Goal: Find specific page/section: Find specific page/section

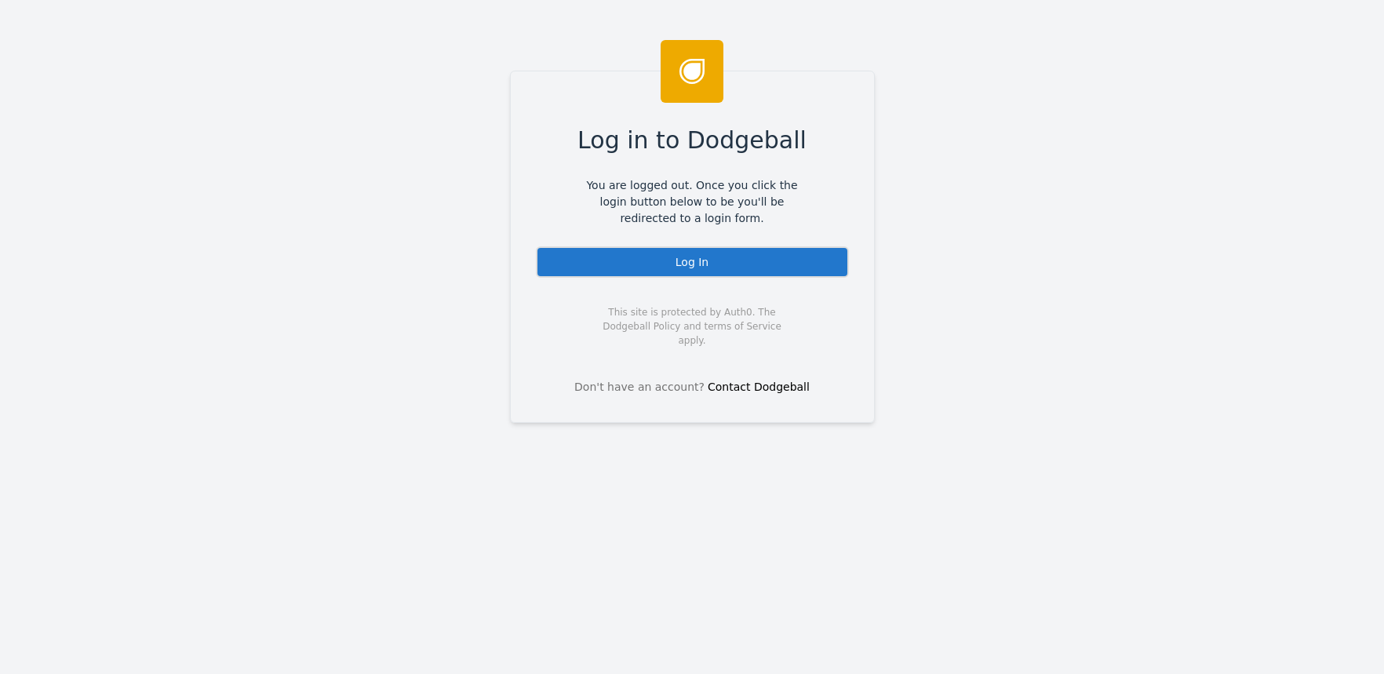
click at [700, 256] on div "Log In" at bounding box center [692, 261] width 313 height 31
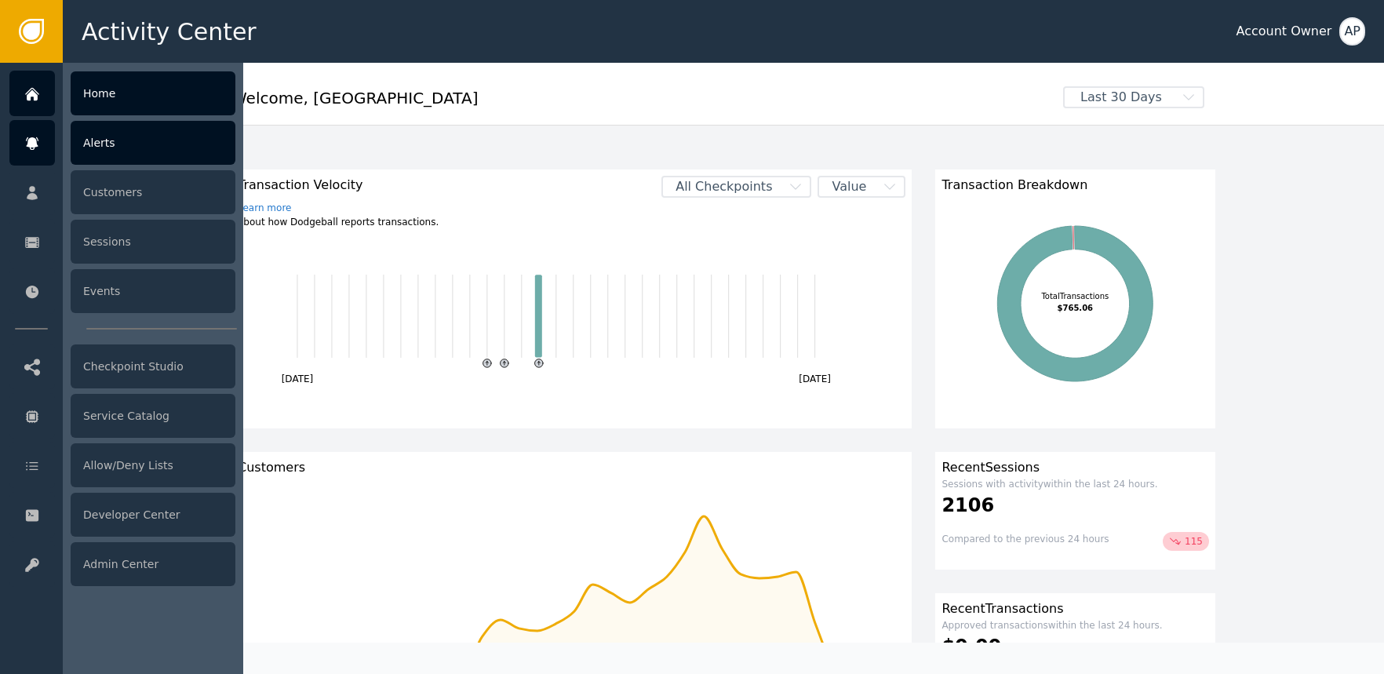
click at [164, 157] on div "Alerts" at bounding box center [153, 143] width 165 height 44
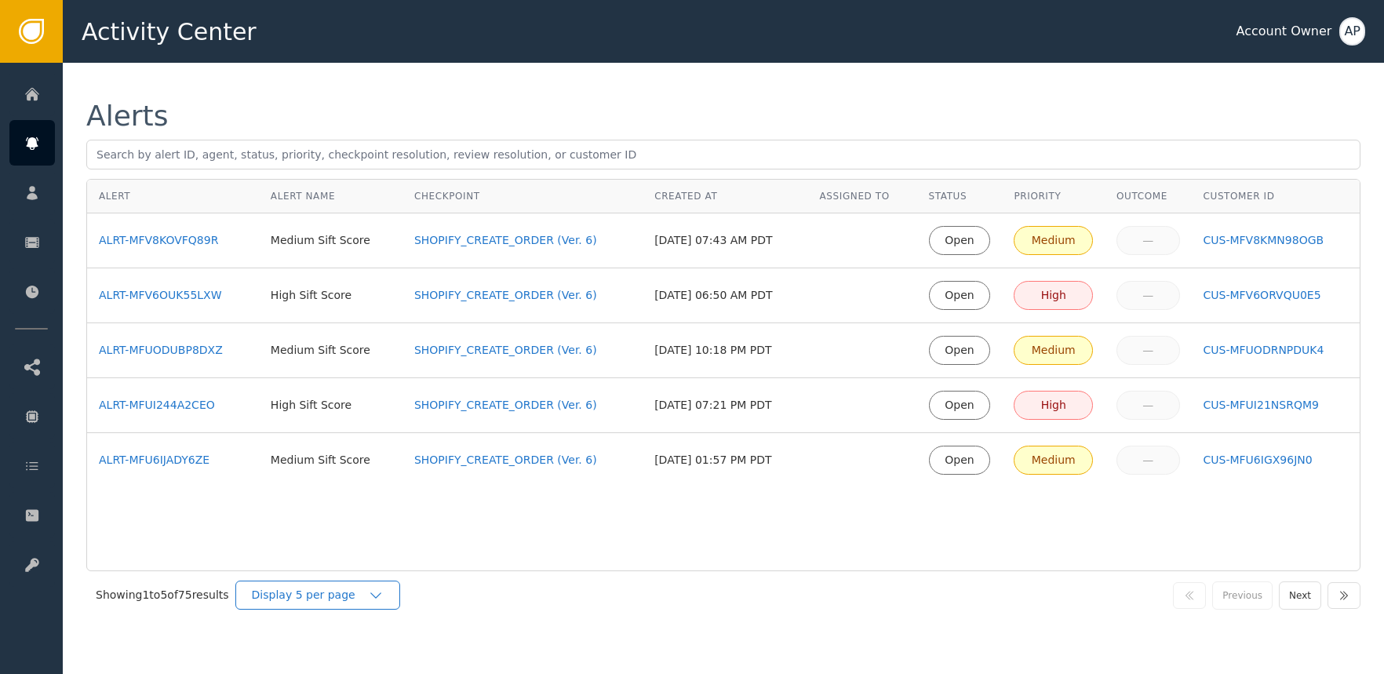
click at [377, 586] on div "Display 5 per page" at bounding box center [317, 595] width 165 height 29
drag, startPoint x: 370, startPoint y: 652, endPoint x: 357, endPoint y: 653, distance: 12.6
click at [370, 652] on div "Display 25 per page" at bounding box center [322, 659] width 126 height 16
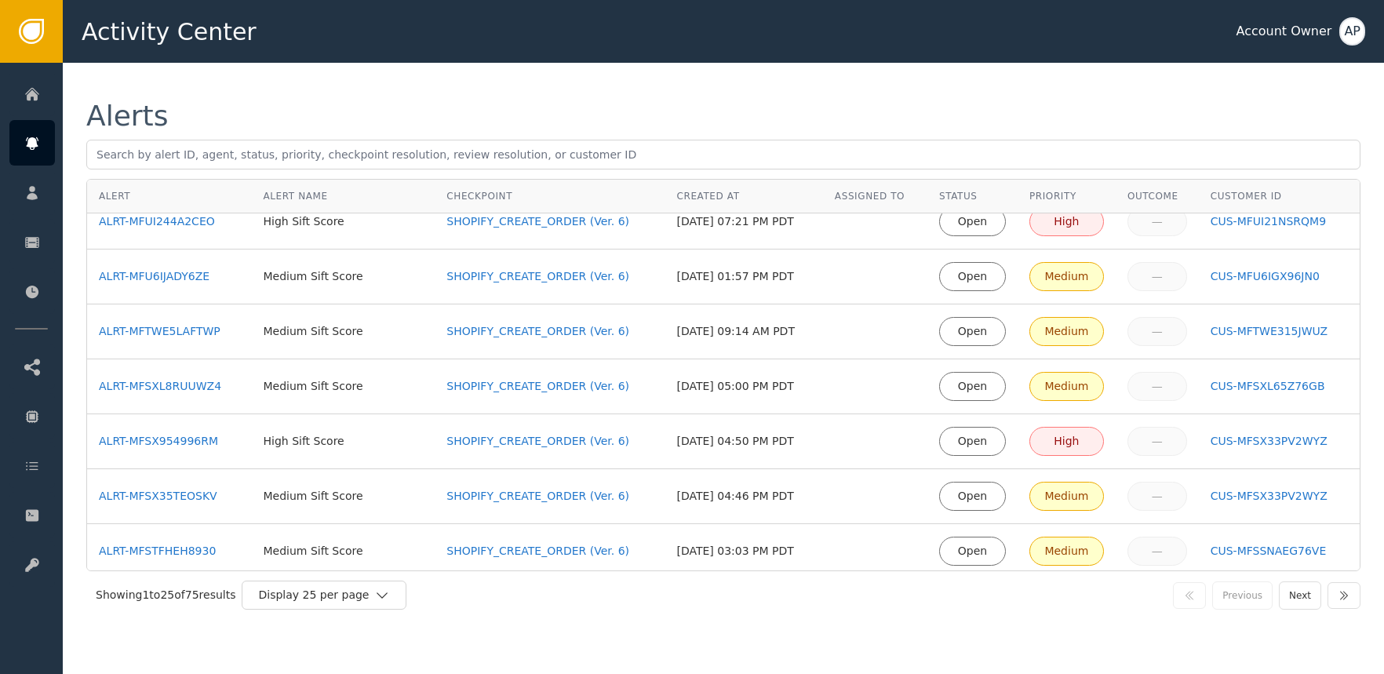
scroll to position [330, 0]
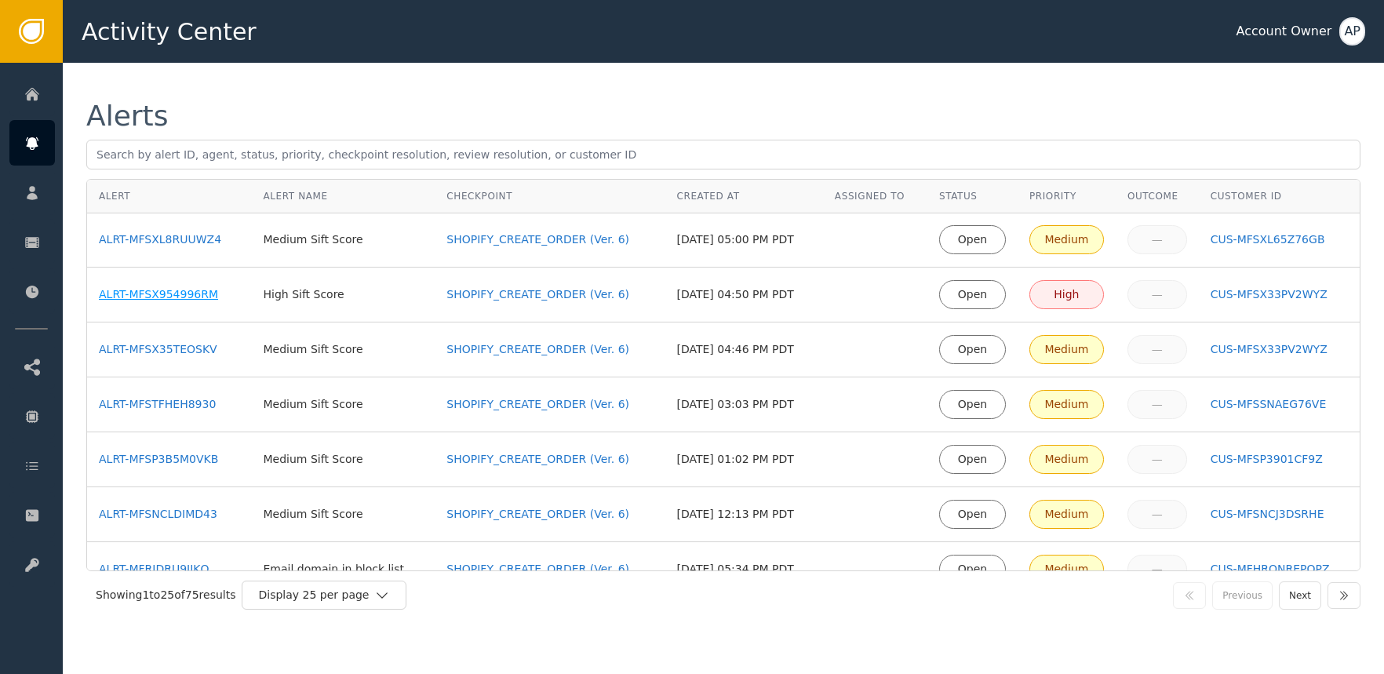
drag, startPoint x: 183, startPoint y: 294, endPoint x: 199, endPoint y: 290, distance: 16.9
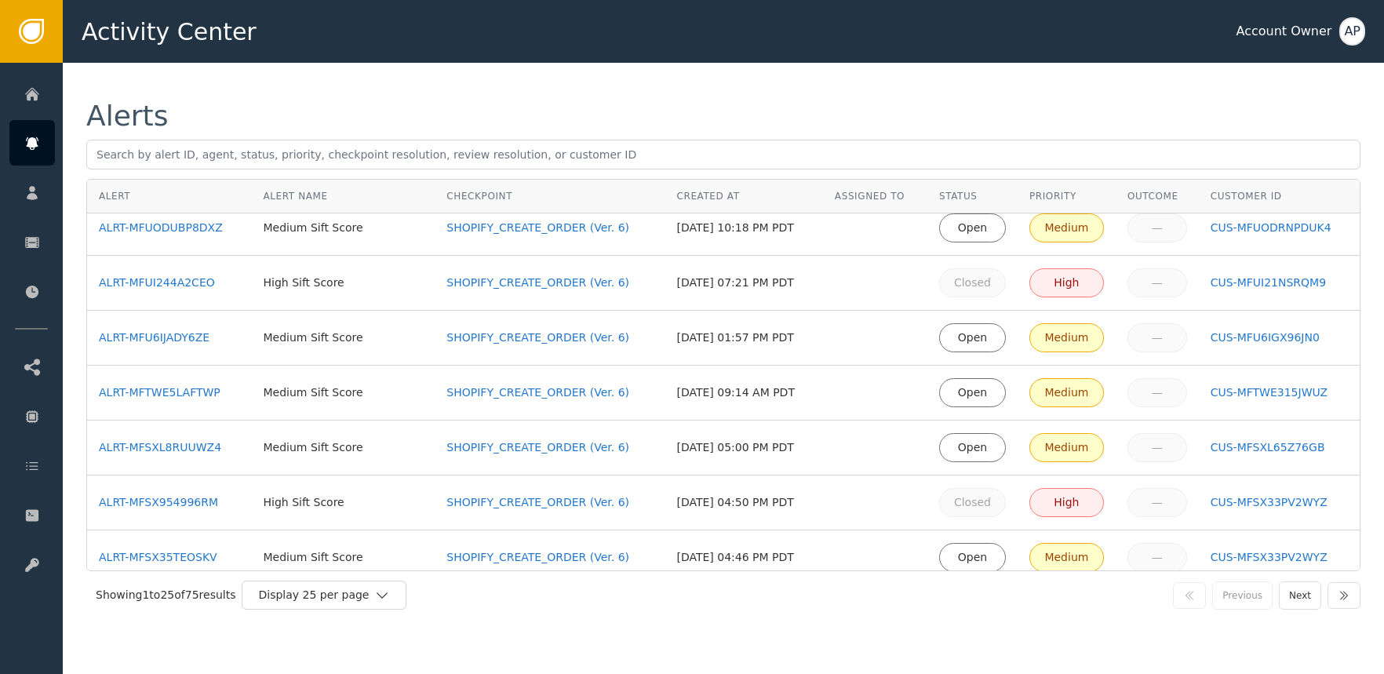
scroll to position [0, 0]
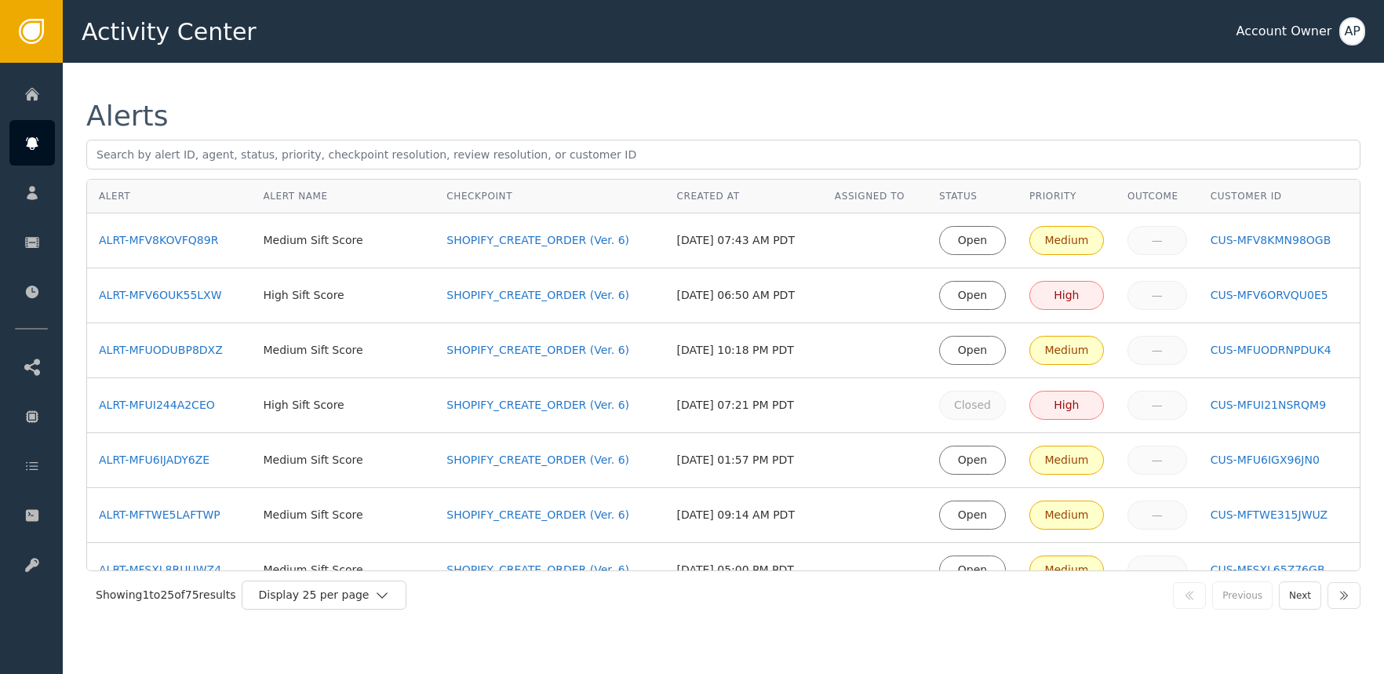
click at [172, 282] on td "ALRT-MFV6OUK55LXW" at bounding box center [169, 295] width 165 height 55
click at [180, 287] on div "ALRT-MFV6OUK55LXW" at bounding box center [169, 295] width 141 height 16
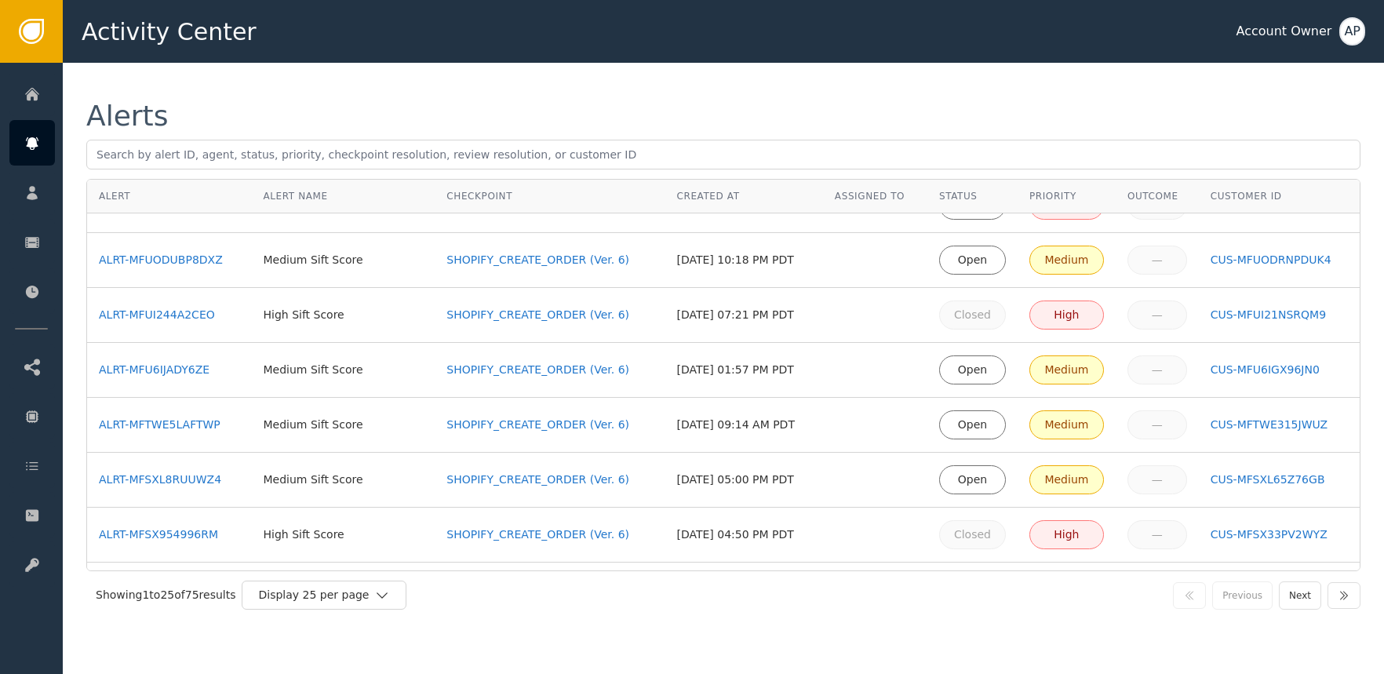
scroll to position [40, 0]
